Goal: Task Accomplishment & Management: Manage account settings

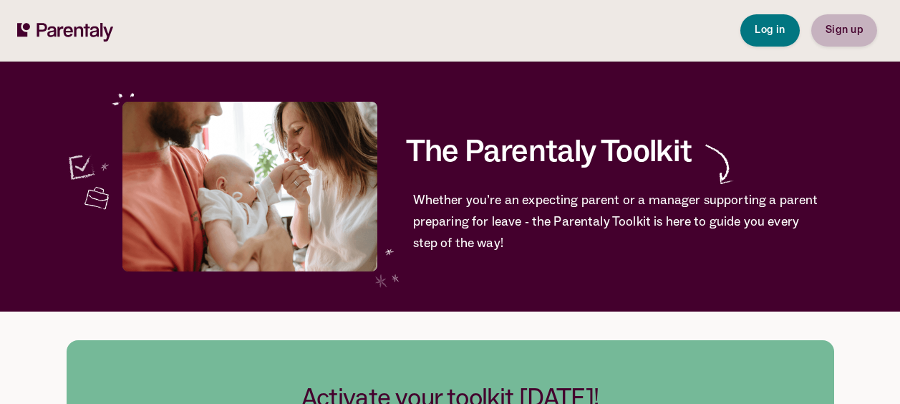
click at [855, 29] on span "Sign up" at bounding box center [843, 30] width 37 height 10
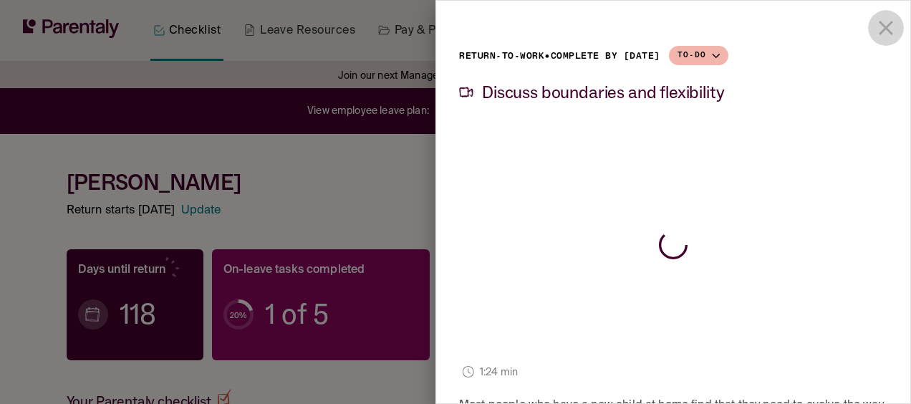
click at [876, 14] on button "close drawer" at bounding box center [886, 28] width 36 height 36
click at [878, 28] on icon "close drawer" at bounding box center [885, 28] width 14 height 14
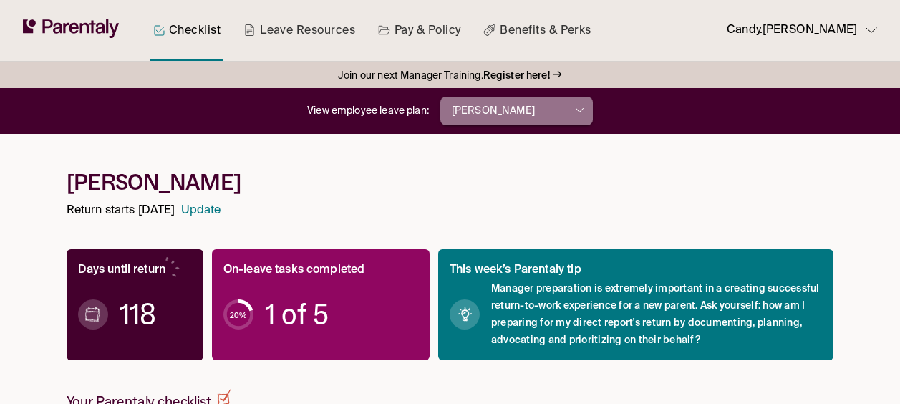
click at [584, 118] on button "Samantha Ashford" at bounding box center [516, 111] width 152 height 29
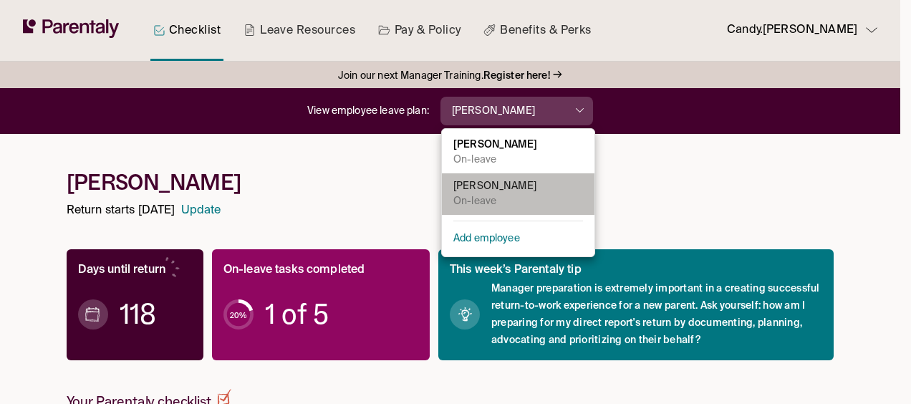
click at [505, 198] on li "Natalia Melo On-leave" at bounding box center [518, 194] width 152 height 42
